Goal: Information Seeking & Learning: Learn about a topic

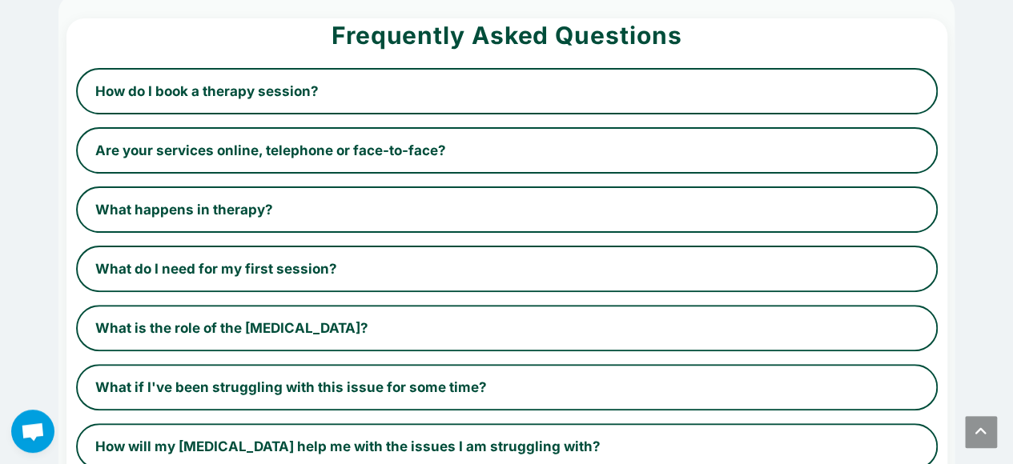
scroll to position [118, 0]
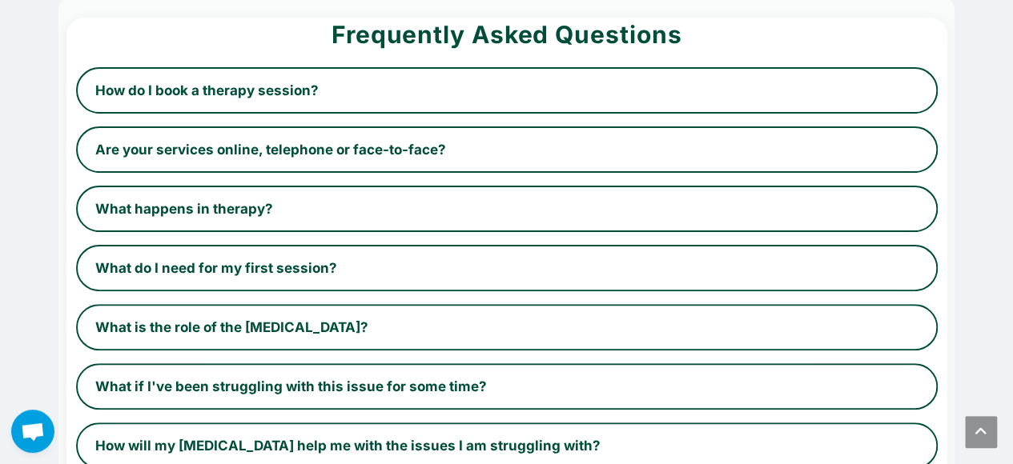
click at [295, 366] on button "What if I've been struggling with this issue for some time?" at bounding box center [506, 386] width 861 height 46
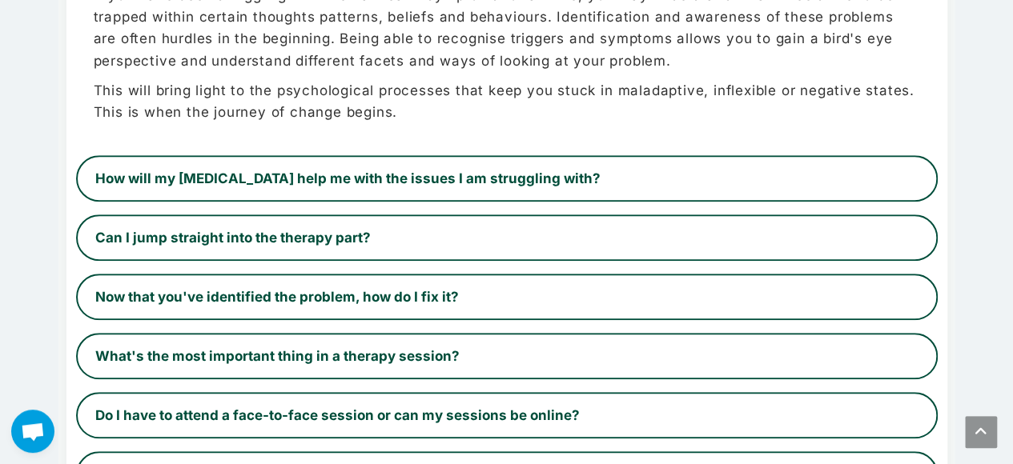
scroll to position [551, 0]
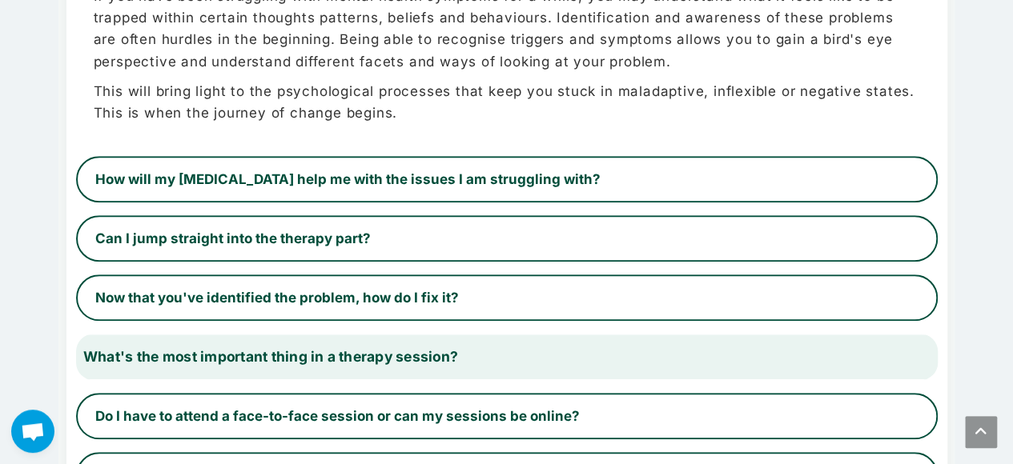
click at [299, 348] on button "What's the most important thing in a therapy session?" at bounding box center [505, 357] width 887 height 48
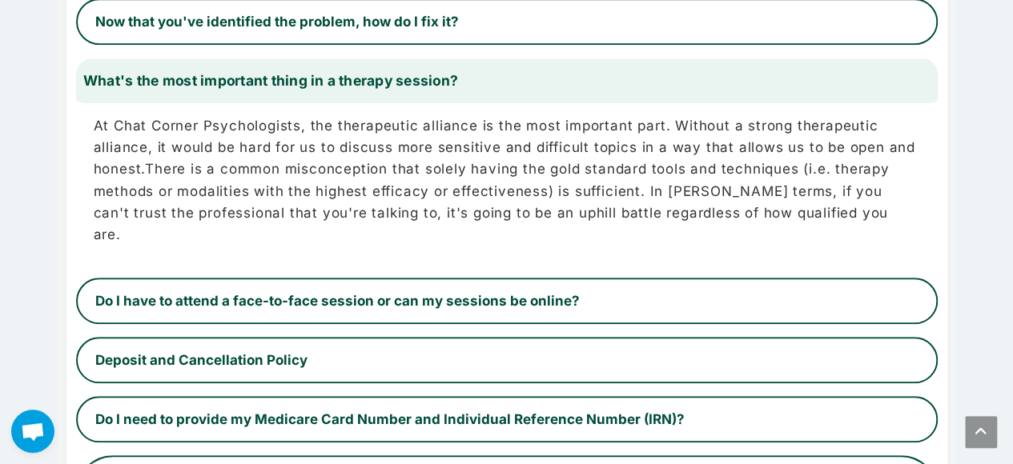
scroll to position [663, 0]
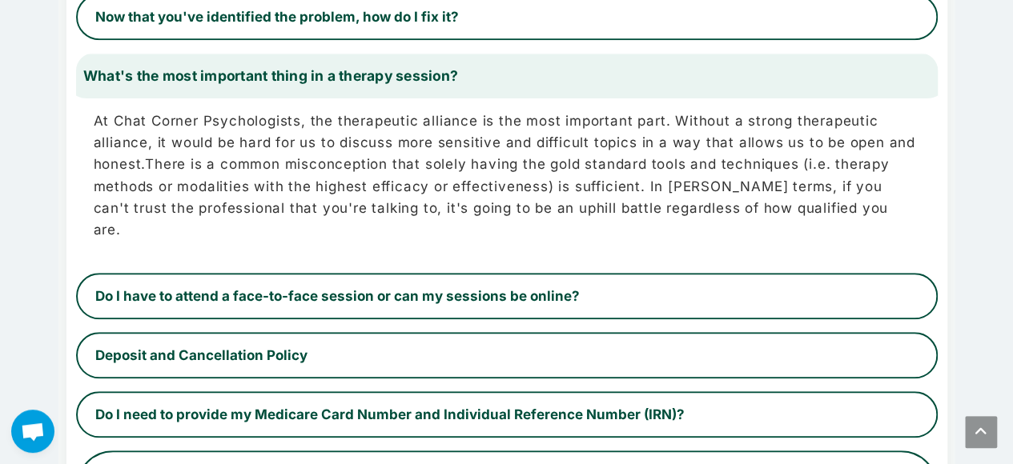
click at [299, 348] on button "Deposit and Cancellation Policy" at bounding box center [506, 355] width 861 height 46
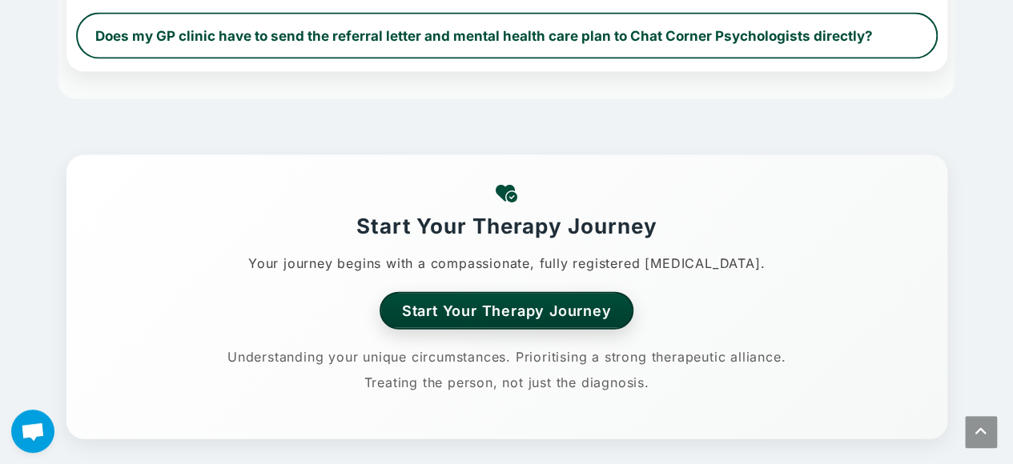
scroll to position [1727, 0]
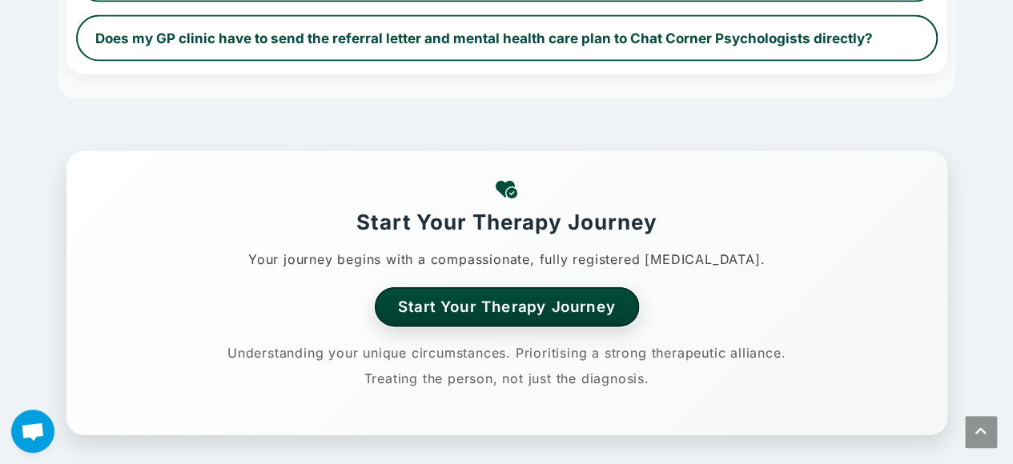
click at [471, 287] on link "Start Your Therapy Journey" at bounding box center [506, 306] width 265 height 39
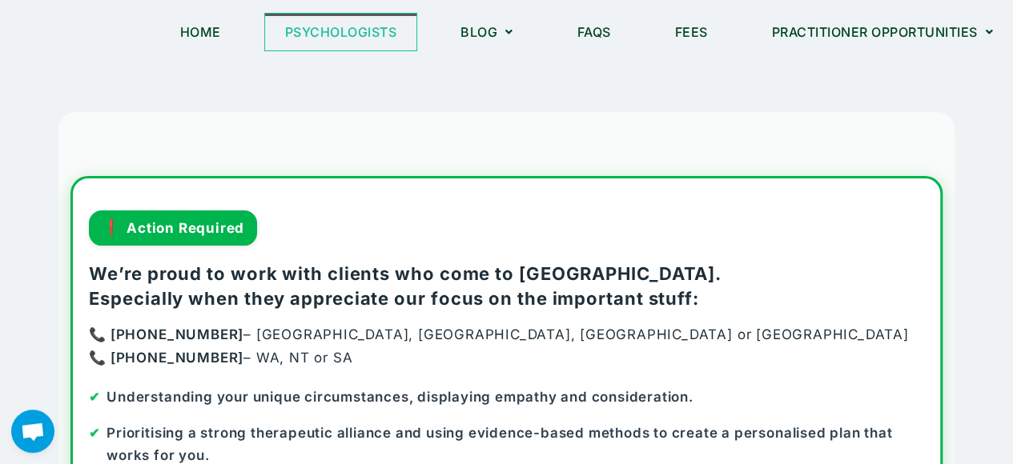
click at [351, 38] on link "Psychologists" at bounding box center [341, 32] width 152 height 37
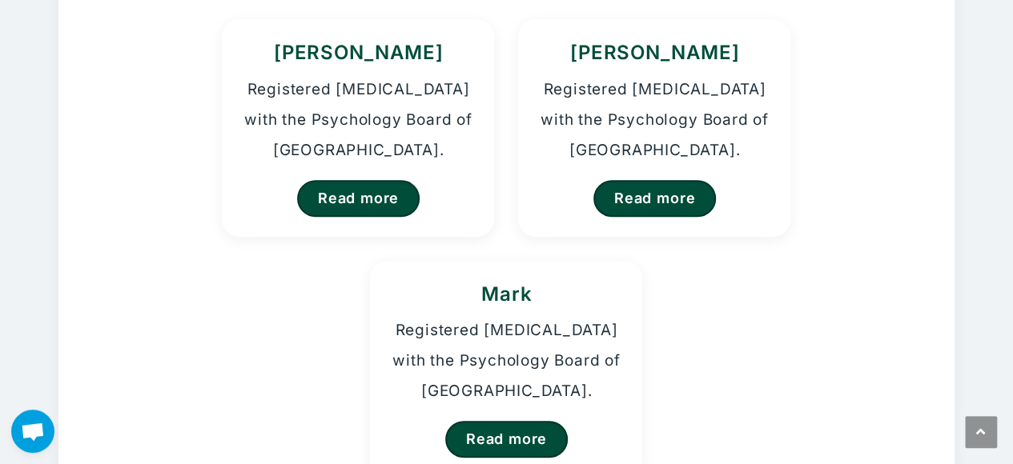
scroll to position [244, 0]
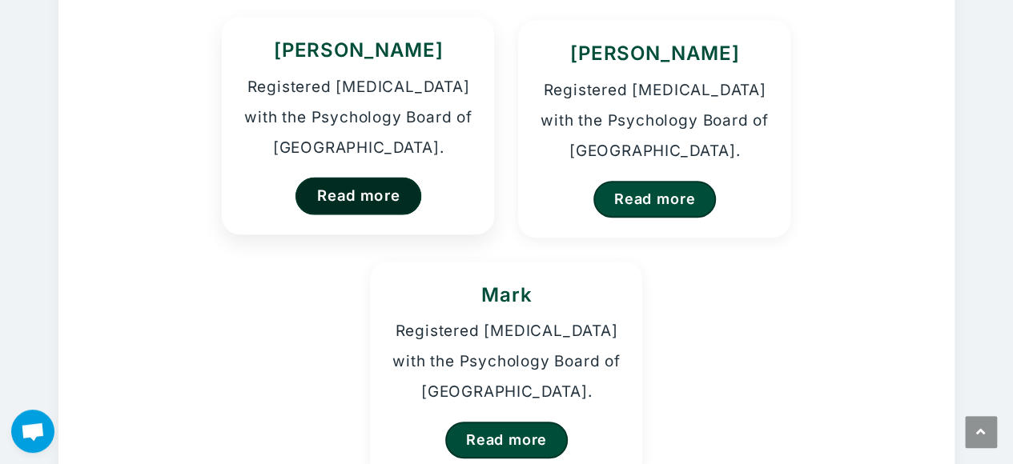
click at [390, 205] on link "Read more" at bounding box center [358, 196] width 126 height 38
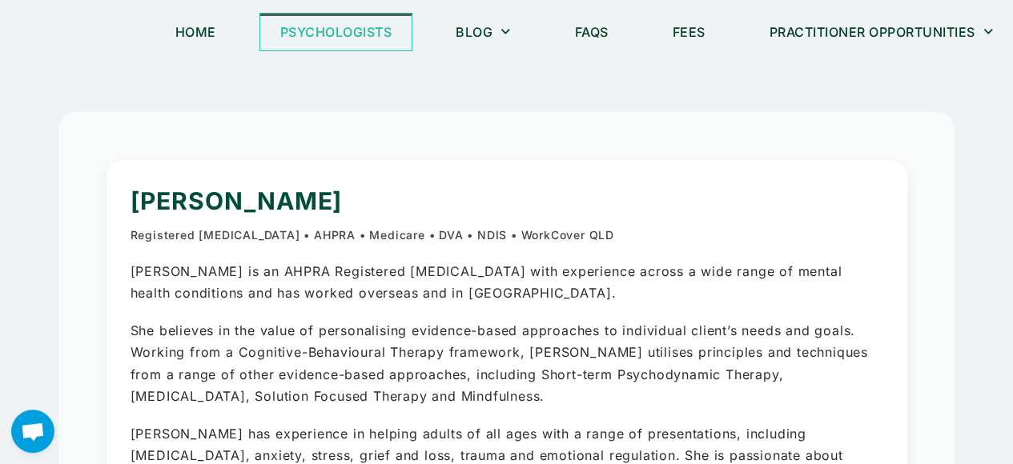
click at [384, 32] on link "Psychologists" at bounding box center [336, 32] width 152 height 37
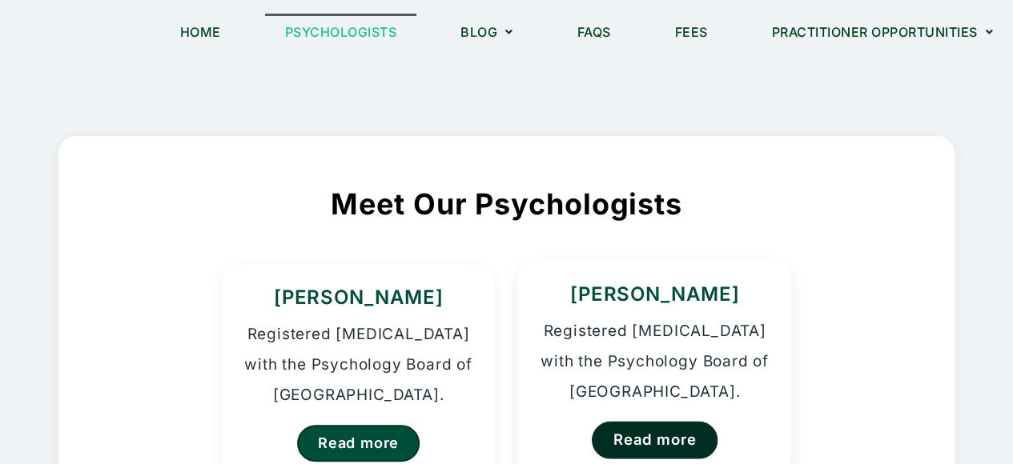
click at [641, 451] on link "Read more" at bounding box center [655, 440] width 126 height 38
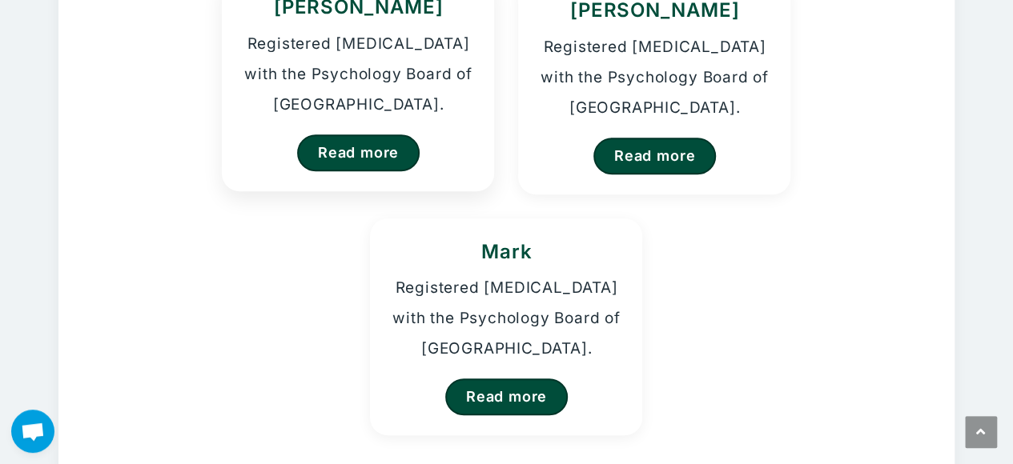
scroll to position [288, 0]
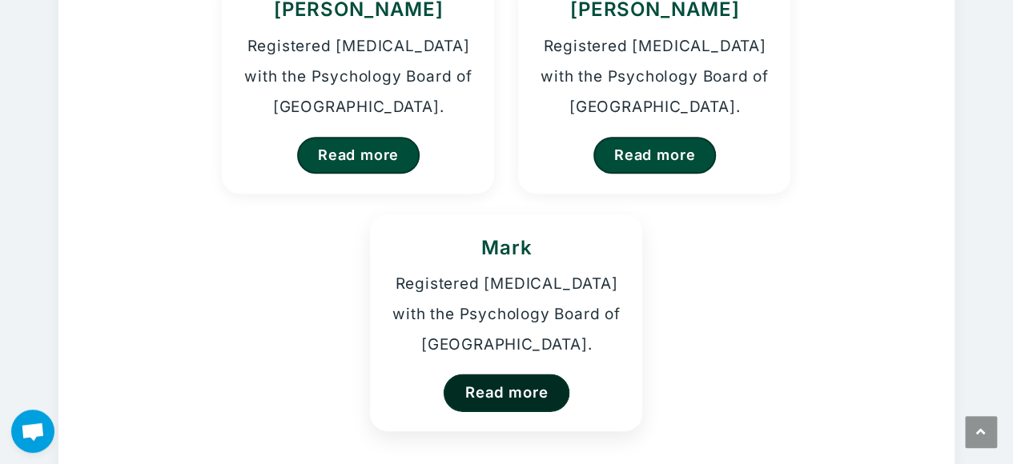
click at [509, 394] on link "Read more" at bounding box center [506, 393] width 126 height 38
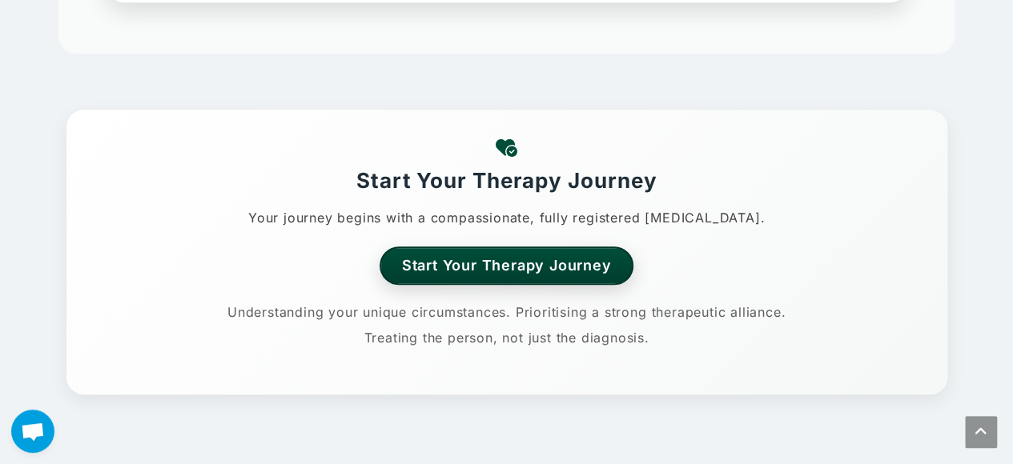
scroll to position [562, 0]
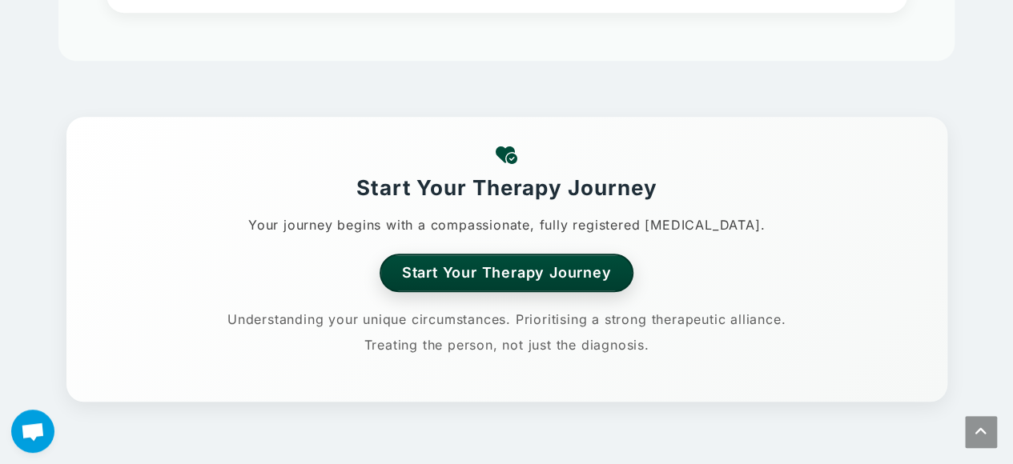
scroll to position [668, 0]
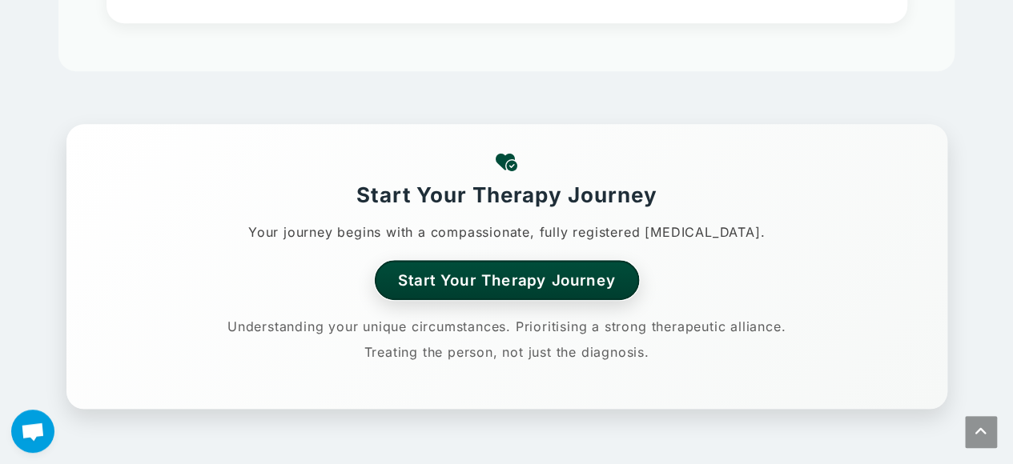
click at [540, 276] on link "Start Your Therapy Journey" at bounding box center [506, 279] width 265 height 39
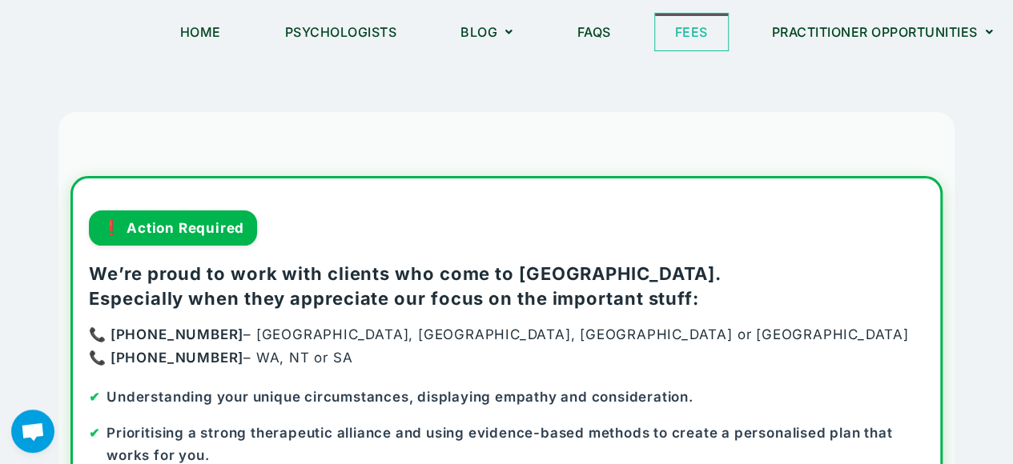
click at [700, 30] on link "Fees" at bounding box center [691, 32] width 73 height 37
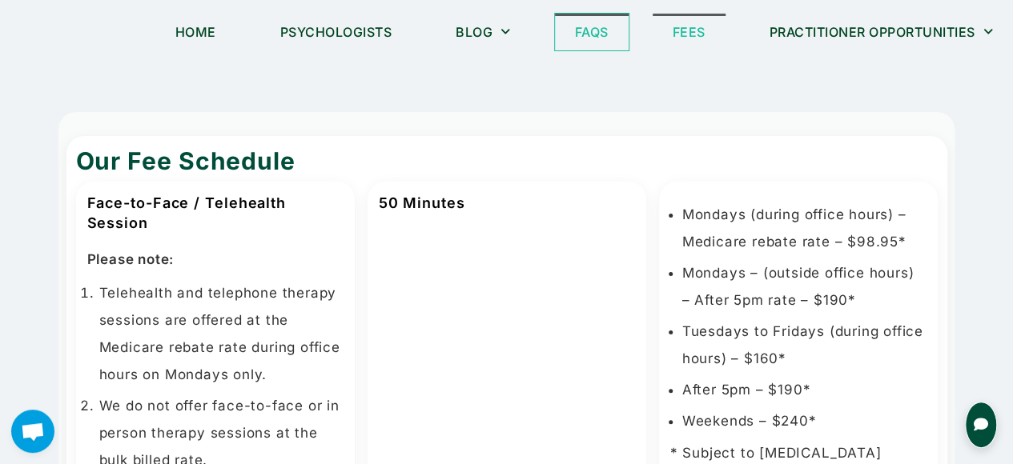
click at [588, 26] on link "FAQs" at bounding box center [592, 32] width 74 height 37
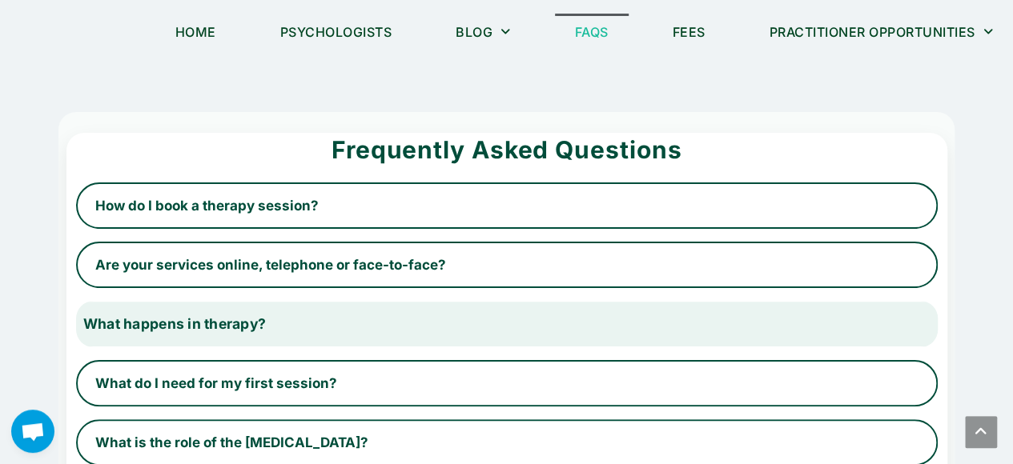
scroll to position [158, 0]
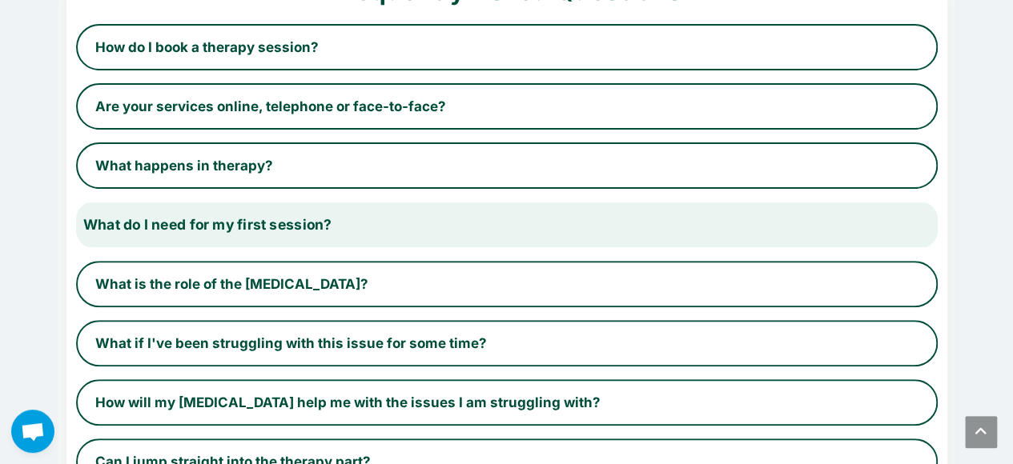
click at [472, 204] on button "What do I need for my first session?" at bounding box center [505, 225] width 887 height 48
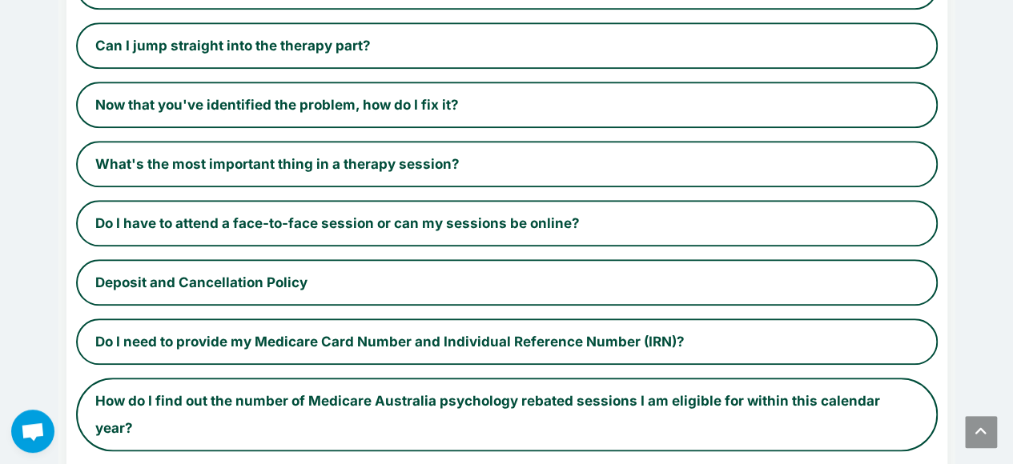
scroll to position [723, 0]
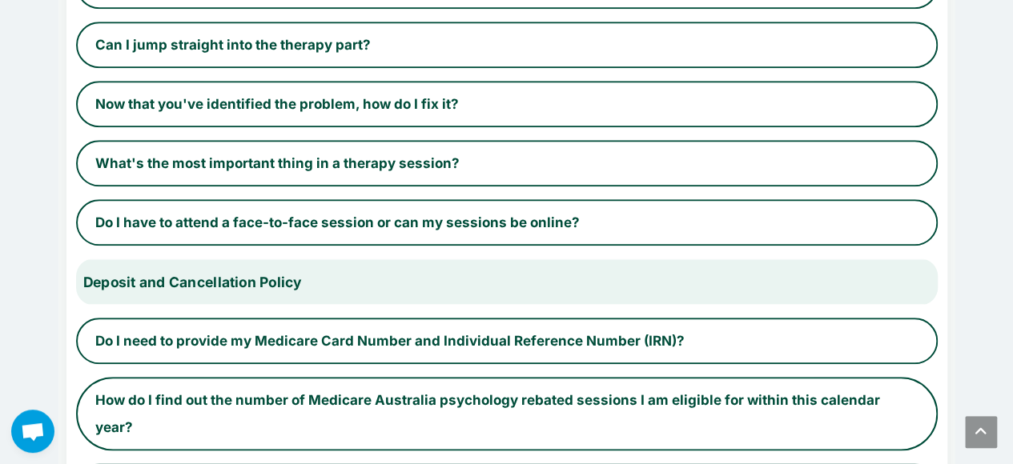
click at [447, 278] on button "Deposit and Cancellation Policy" at bounding box center [505, 282] width 887 height 48
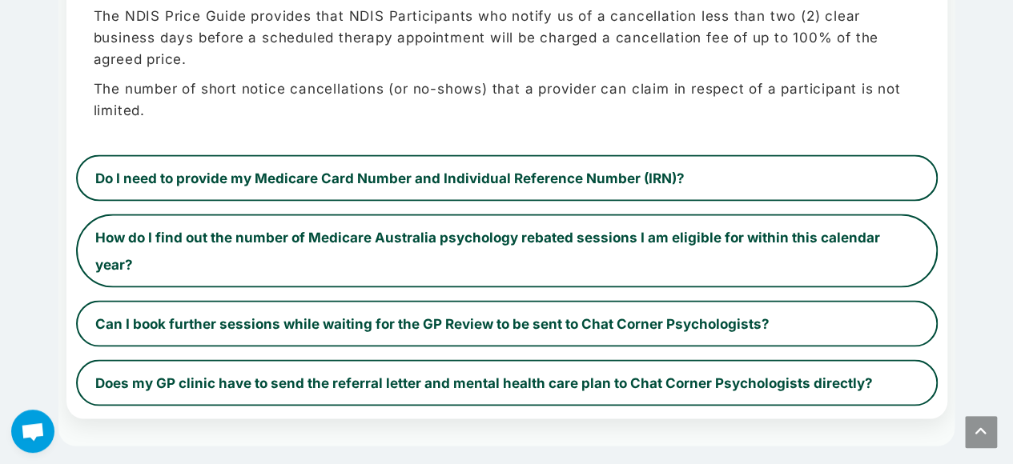
scroll to position [1381, 0]
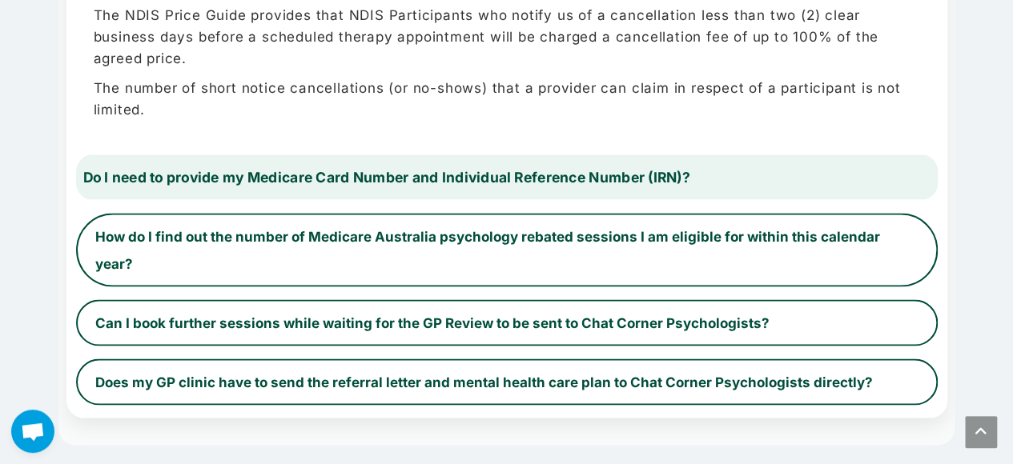
click at [498, 168] on button "Do I need to provide my Medicare Card Number and Individual Reference Number (I…" at bounding box center [505, 177] width 887 height 48
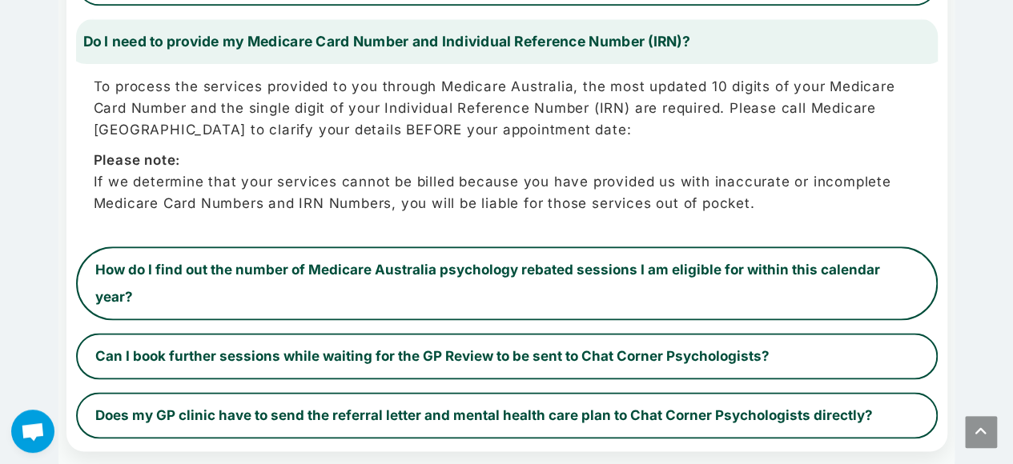
scroll to position [874, 0]
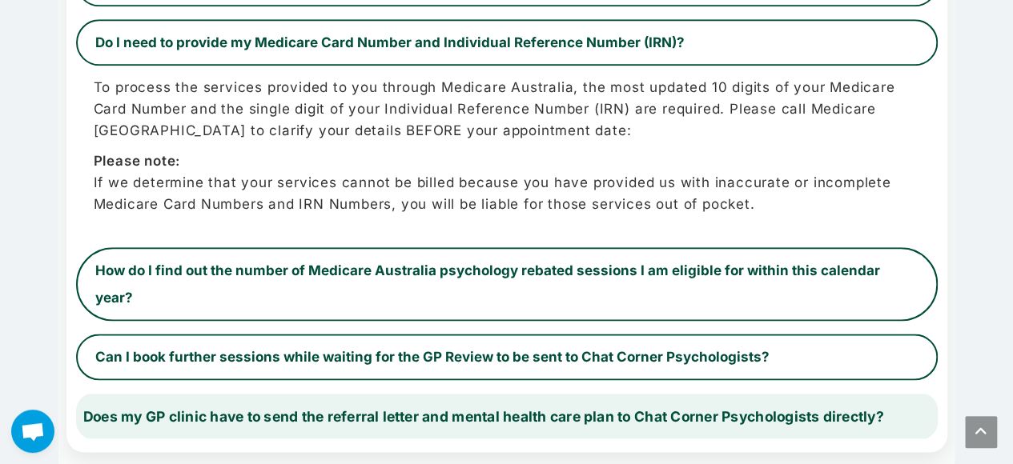
click at [426, 394] on button "Does my GP clinic have to send the referral letter and mental health care plan …" at bounding box center [505, 416] width 887 height 48
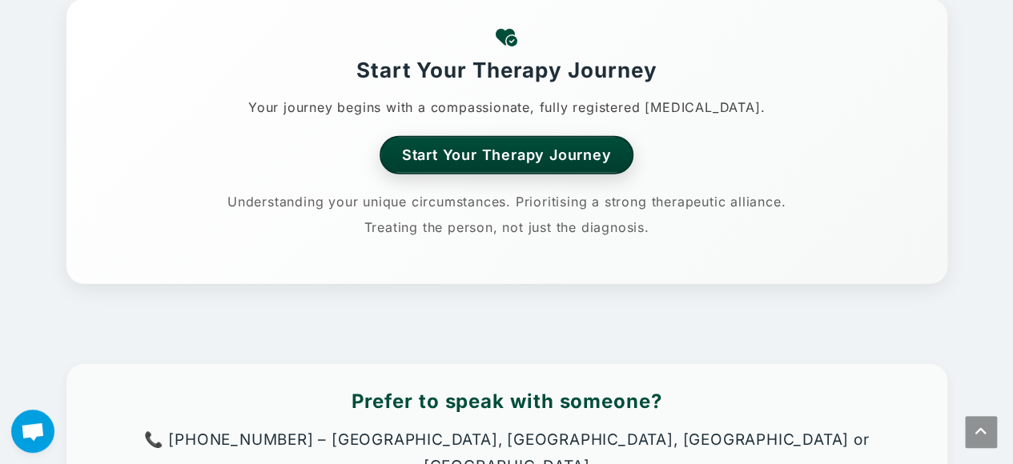
scroll to position [1910, 0]
